Goal: Transaction & Acquisition: Purchase product/service

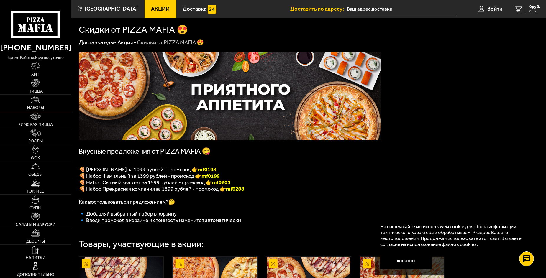
click at [44, 99] on link "Наборы" at bounding box center [35, 103] width 71 height 17
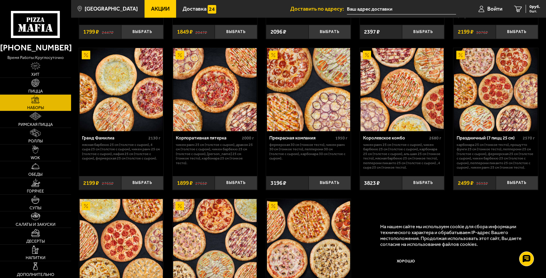
scroll to position [738, 0]
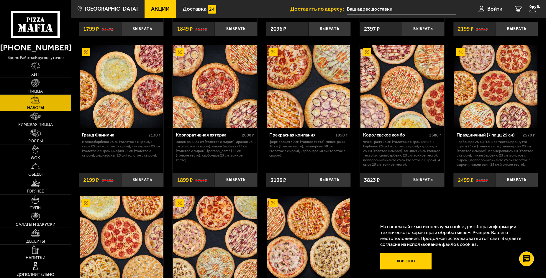
click at [410, 260] on button "Хорошо" at bounding box center [406, 261] width 51 height 17
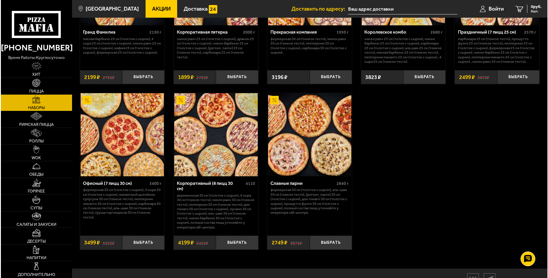
scroll to position [856, 0]
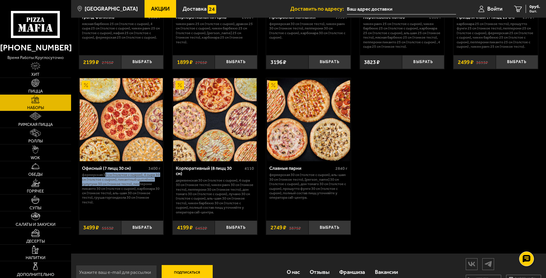
drag, startPoint x: 105, startPoint y: 180, endPoint x: 140, endPoint y: 189, distance: 36.7
click at [140, 187] on p "Фермерская 30 см (толстое с сыром), 4 сыра 30 см (толстое с сыром), Пикантный ц…" at bounding box center [121, 189] width 78 height 32
click at [117, 129] on img at bounding box center [121, 119] width 83 height 83
click at [224, 141] on img at bounding box center [214, 119] width 83 height 83
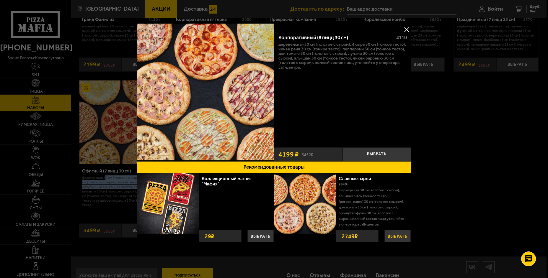
click at [395, 235] on button "Выбрать" at bounding box center [397, 236] width 26 height 12
click at [332, 206] on img at bounding box center [304, 203] width 61 height 61
